Goal: Complete application form

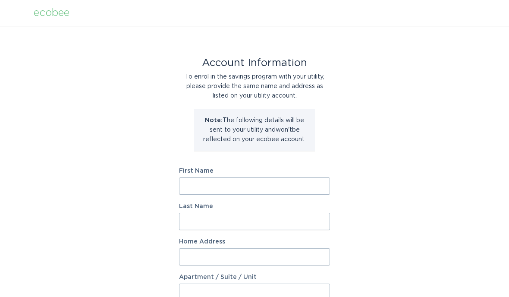
click at [311, 186] on input "First Name" at bounding box center [254, 185] width 151 height 17
type input "[PERSON_NAME]"
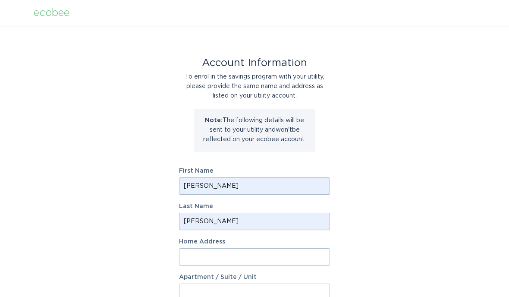
type input "[STREET_ADDRESS]"
select select "US"
type input "[GEOGRAPHIC_DATA]"
type input "54017"
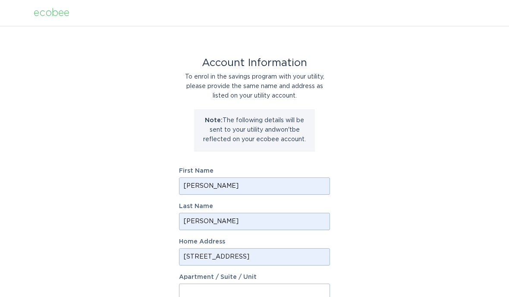
select select "WI"
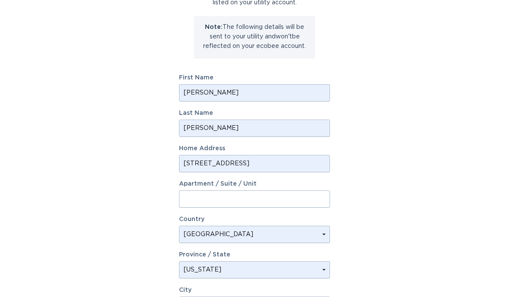
scroll to position [92, 0]
click at [300, 167] on input "[STREET_ADDRESS]" at bounding box center [254, 164] width 151 height 17
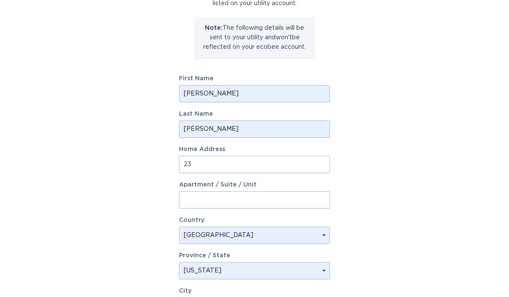
type input "2"
type input "1700 West Shiprock"
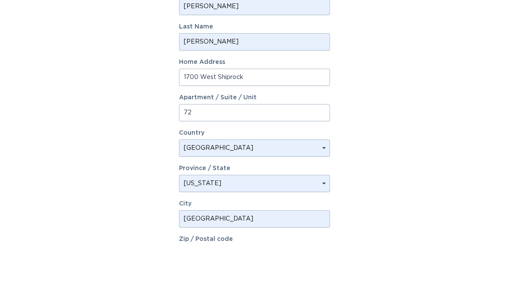
type input "72"
click at [320, 230] on select "Select a province/state [US_STATE] [US_STATE] [US_STATE] [US_STATE] [US_STATE] …" at bounding box center [254, 238] width 151 height 17
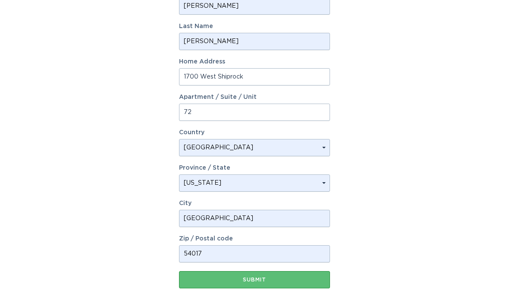
select select "AZ"
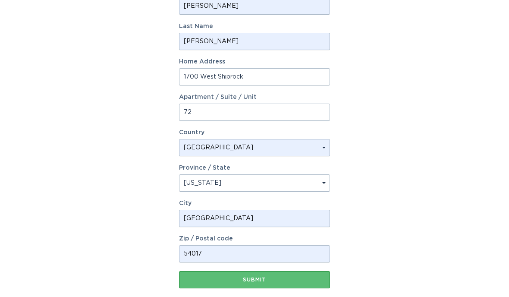
click at [275, 259] on input "54017" at bounding box center [254, 253] width 151 height 17
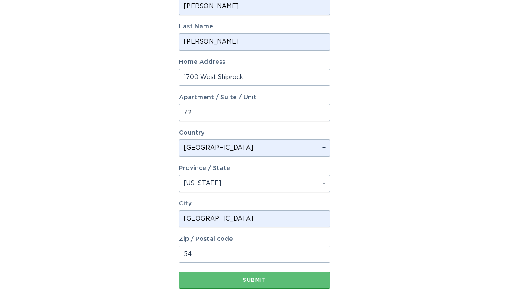
type input "5"
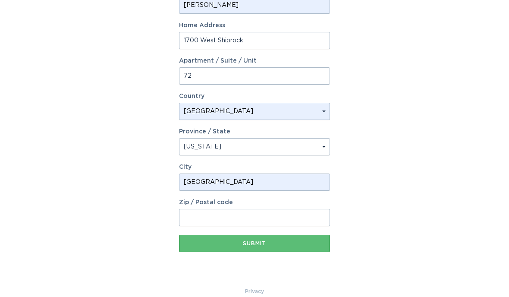
scroll to position [216, 0]
click at [280, 183] on input "[GEOGRAPHIC_DATA]" at bounding box center [254, 182] width 151 height 17
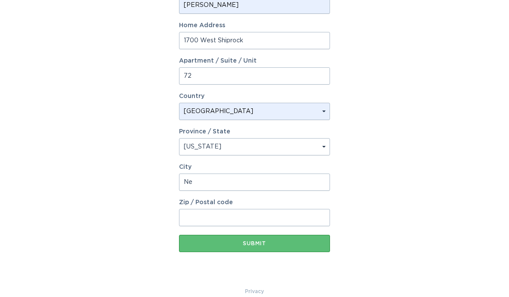
type input "N"
type input "[GEOGRAPHIC_DATA]"
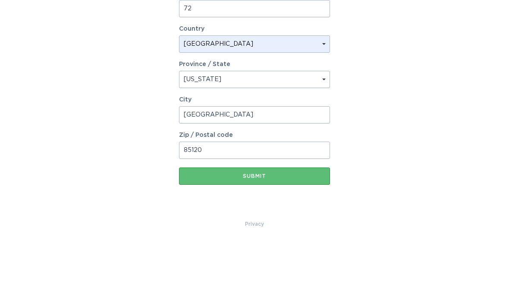
type input "85120"
click at [263, 229] on div "Submit" at bounding box center [254, 231] width 142 height 5
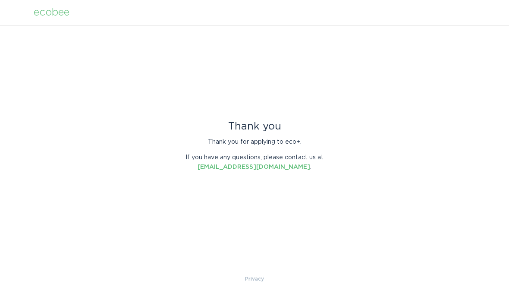
scroll to position [0, 0]
click at [377, 133] on div "Thank you Thank you for applying to eco+. If you have any questions, please con…" at bounding box center [254, 150] width 509 height 249
